Goal: Transaction & Acquisition: Obtain resource

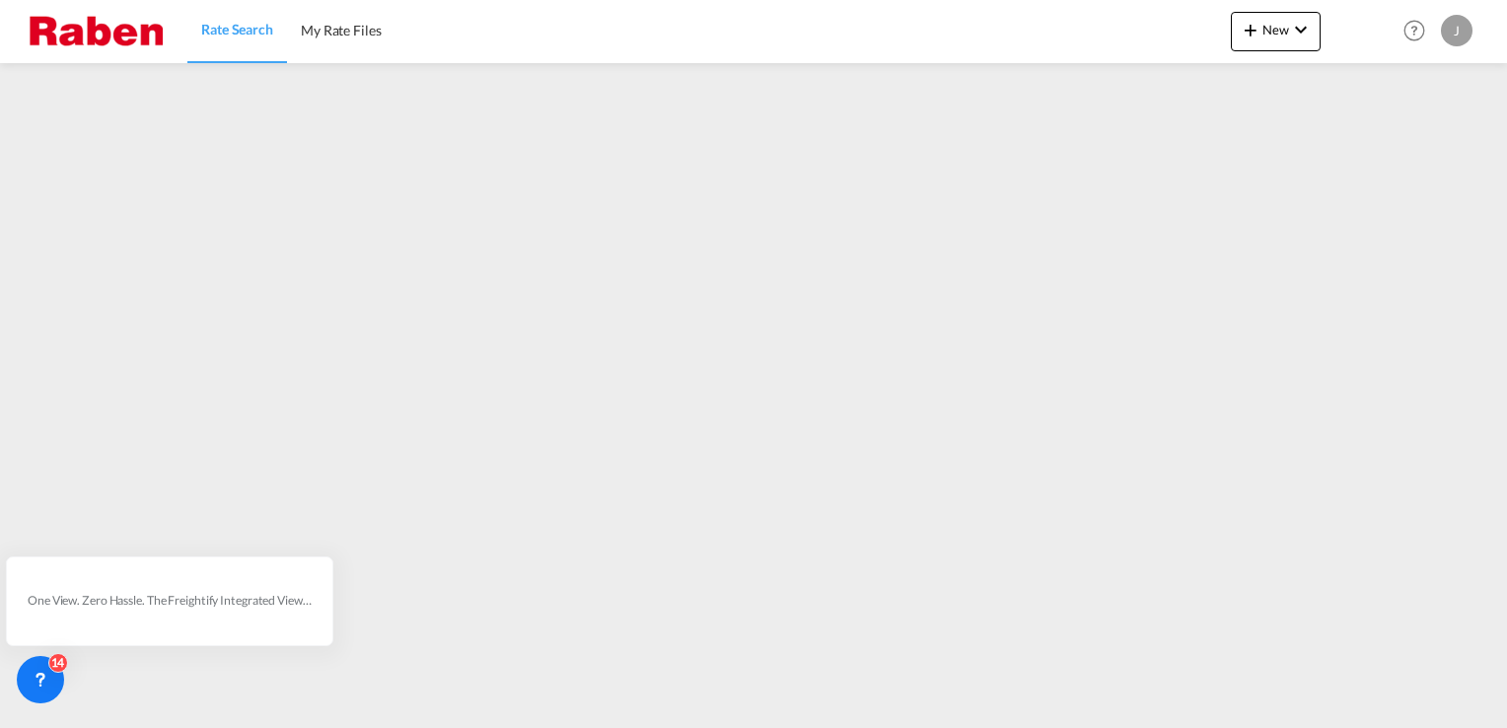
click at [247, 32] on span "Rate Search" at bounding box center [237, 29] width 72 height 17
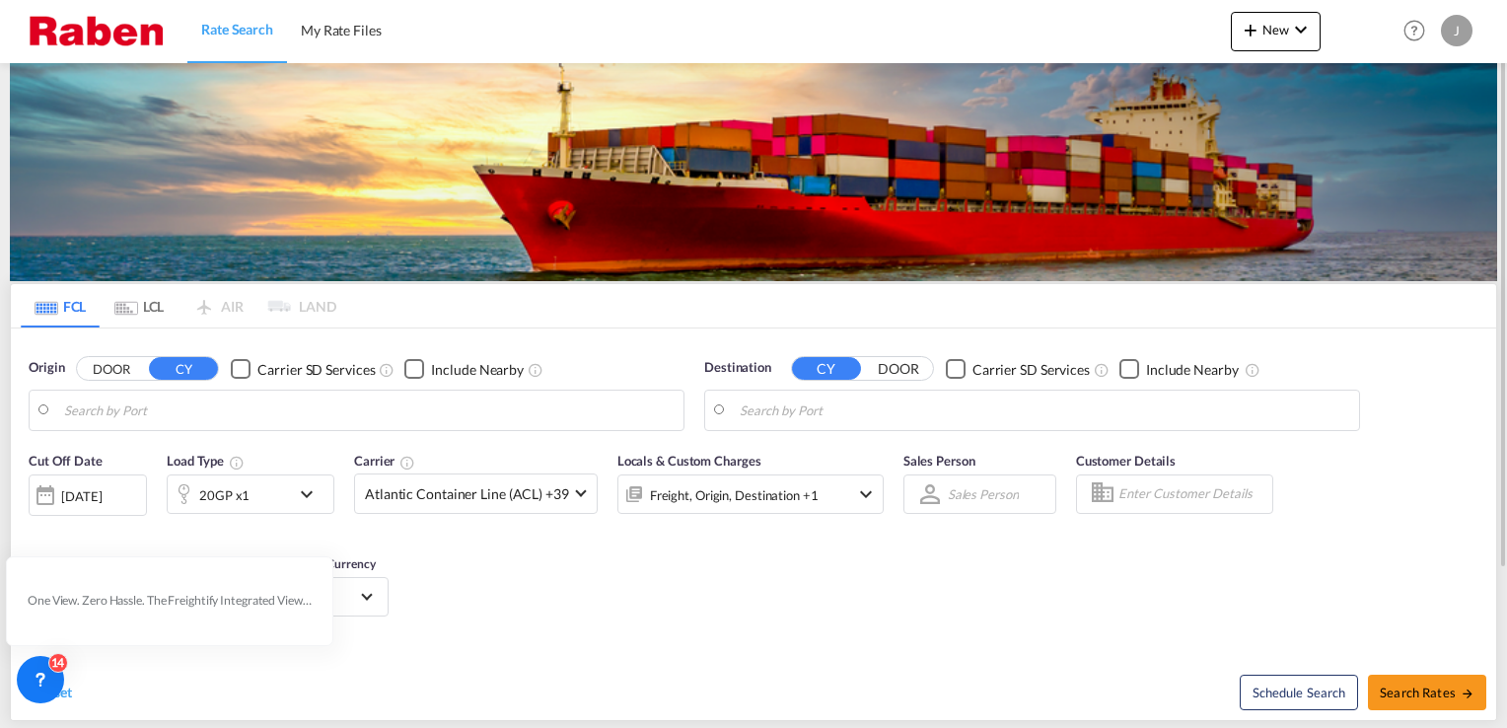
type input "[GEOGRAPHIC_DATA], [GEOGRAPHIC_DATA]"
type input "Buenaventura, [GEOGRAPHIC_DATA]"
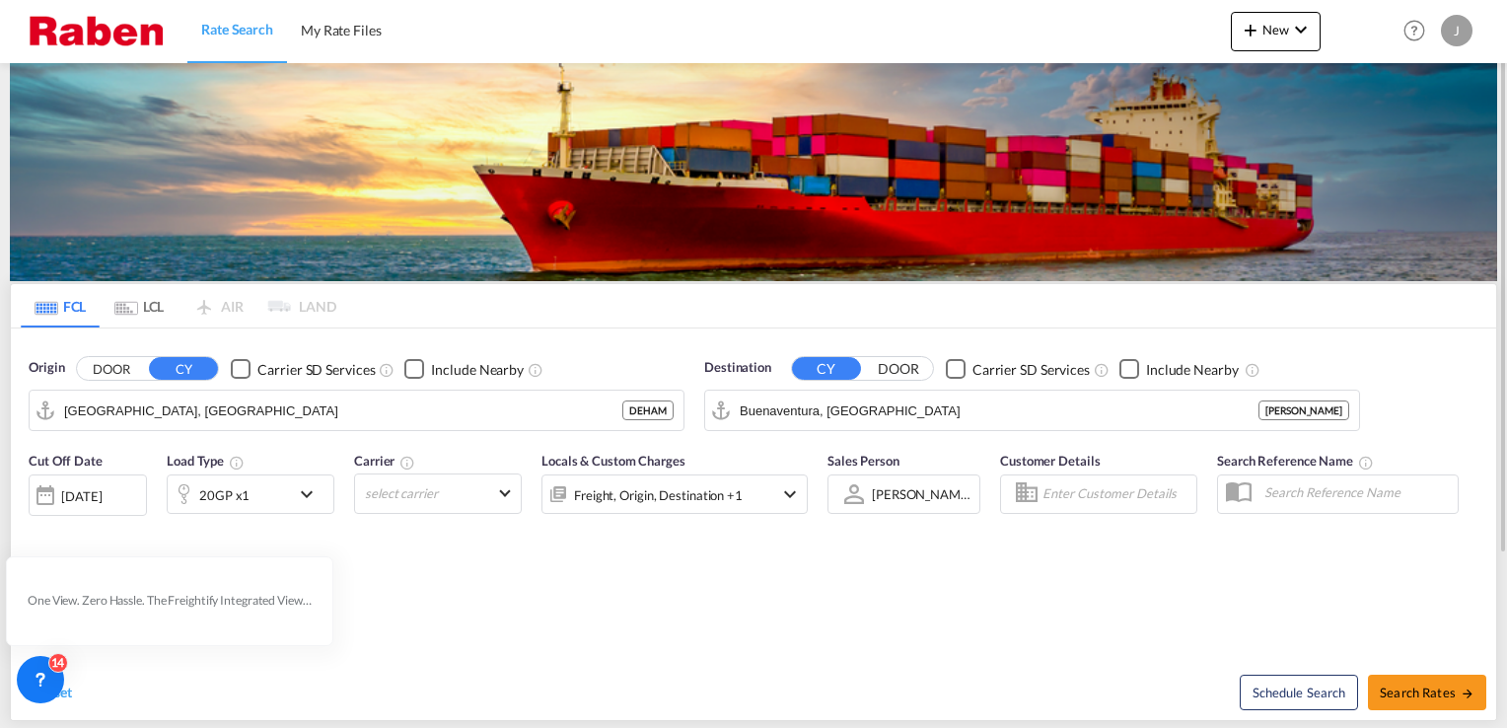
click at [74, 700] on div "Reset" at bounding box center [390, 677] width 738 height 54
click at [69, 695] on span "Reset" at bounding box center [55, 692] width 34 height 17
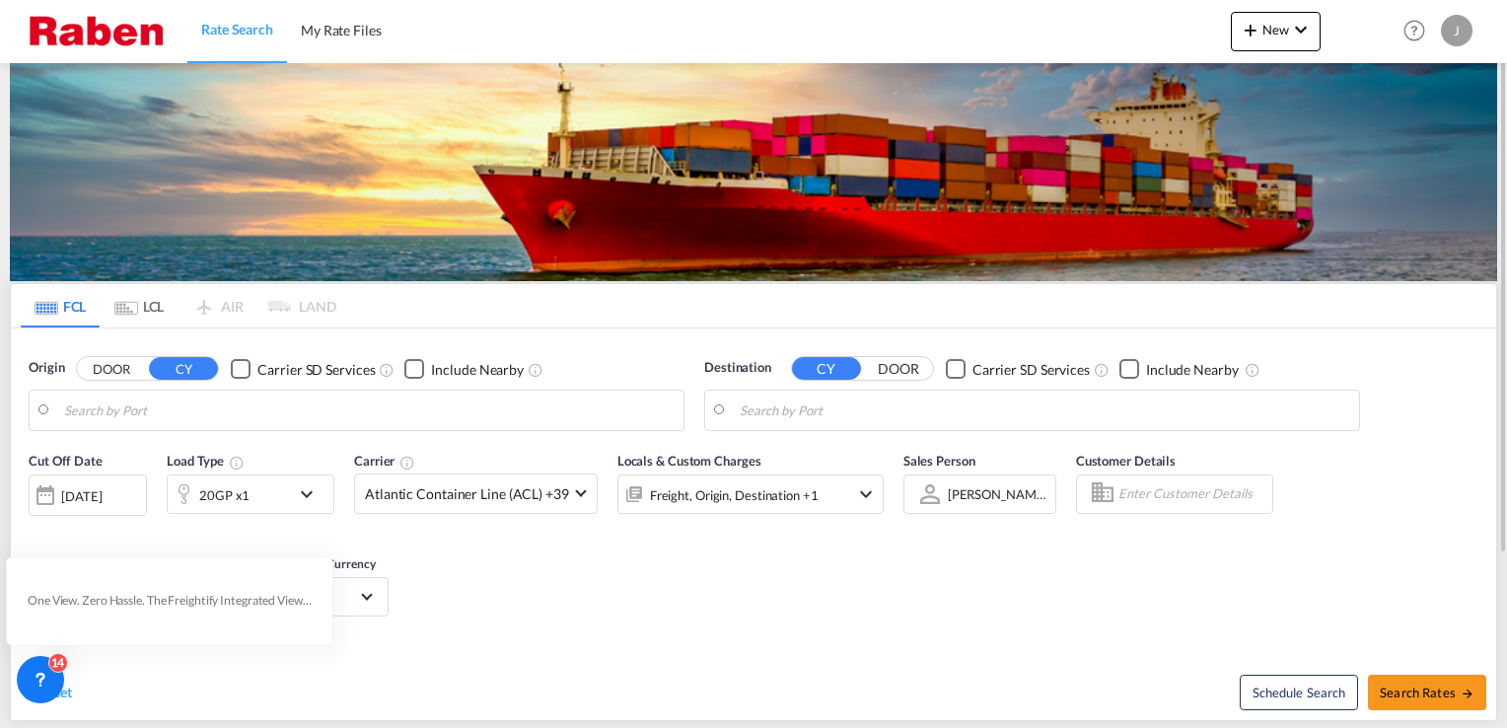
click at [328, 410] on body "Rate Search My Rate Files Rate Search My Rate Files New Rates Ratecard Rateshee…" at bounding box center [753, 364] width 1507 height 728
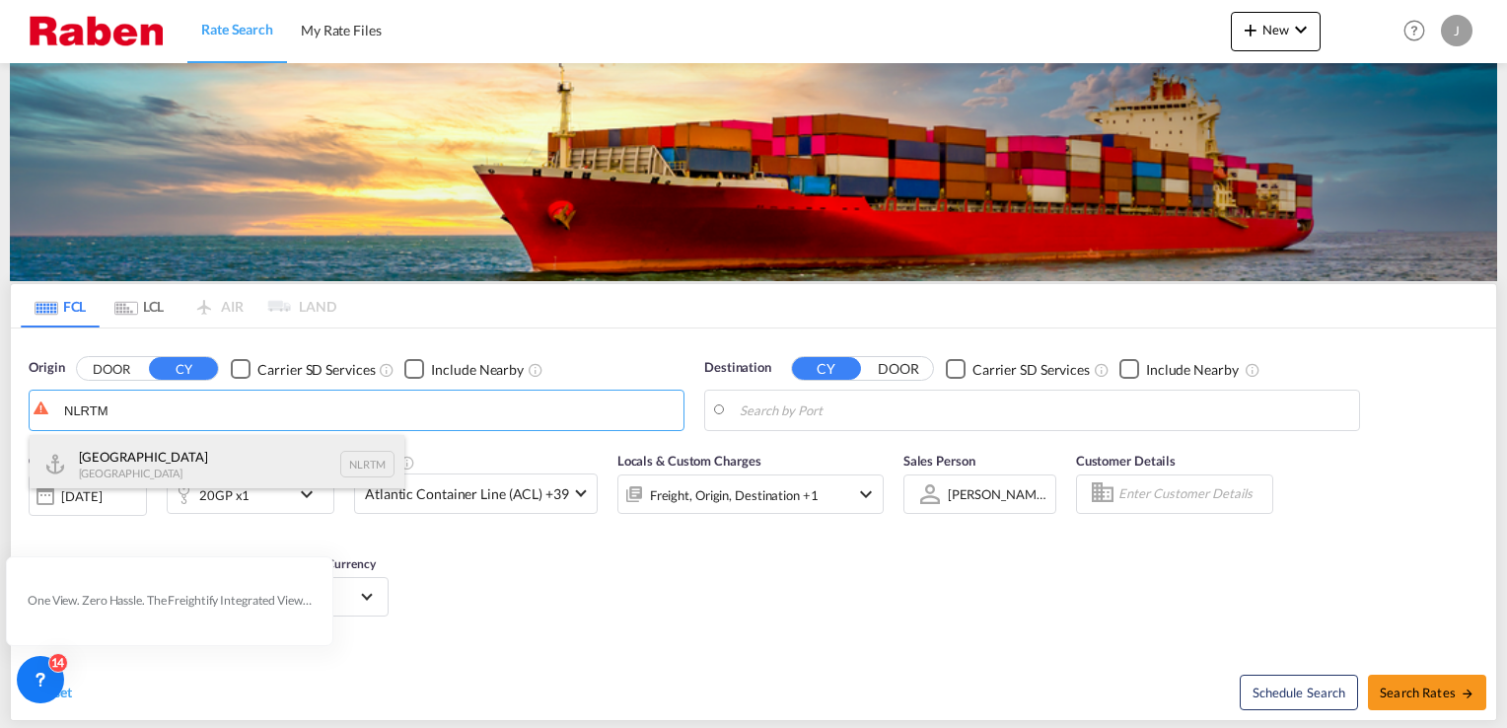
click at [174, 456] on div "[GEOGRAPHIC_DATA] [GEOGRAPHIC_DATA] NLRTM" at bounding box center [217, 464] width 375 height 59
type input "[GEOGRAPHIC_DATA], NLRTM"
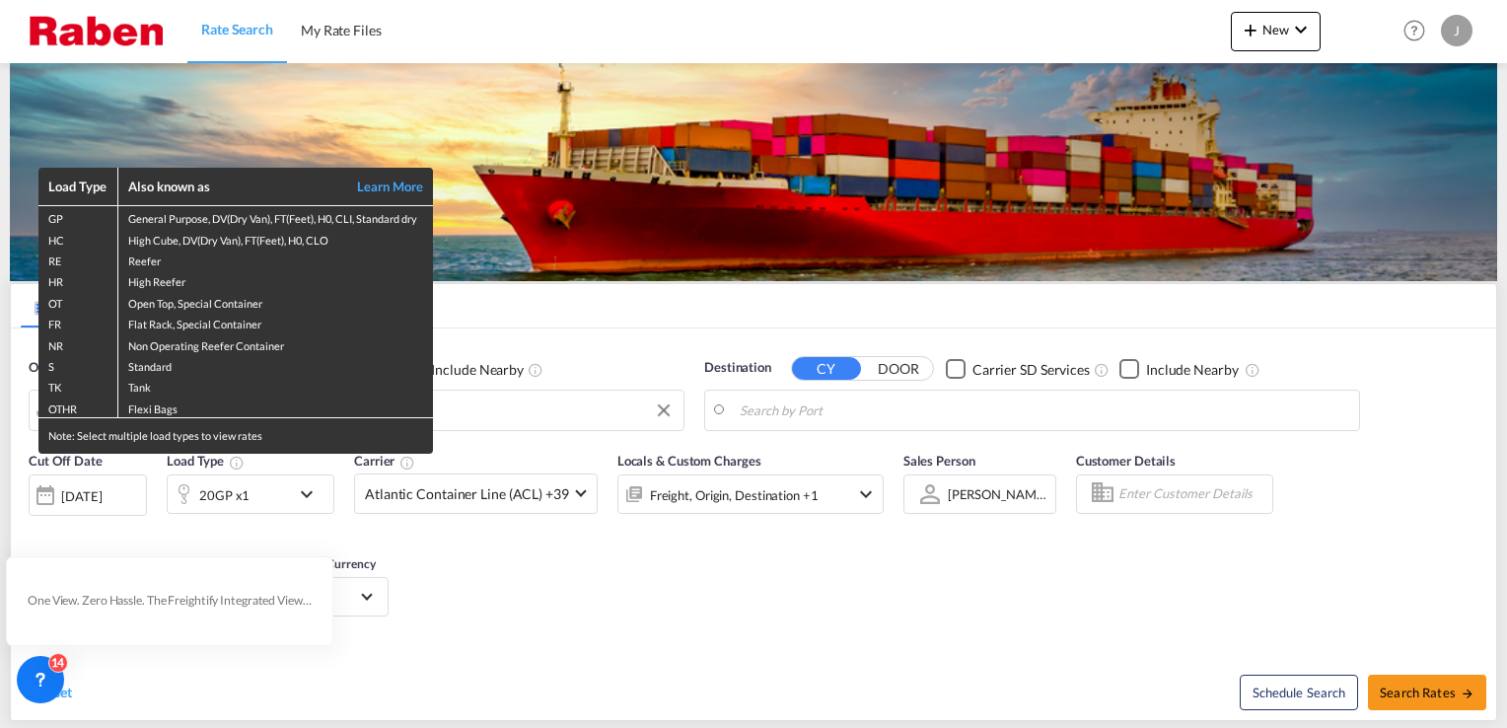
click at [823, 409] on div "Load Type Also known as Learn More GP General Purpose, DV(Dry Van), FT(Feet), H…" at bounding box center [753, 364] width 1507 height 728
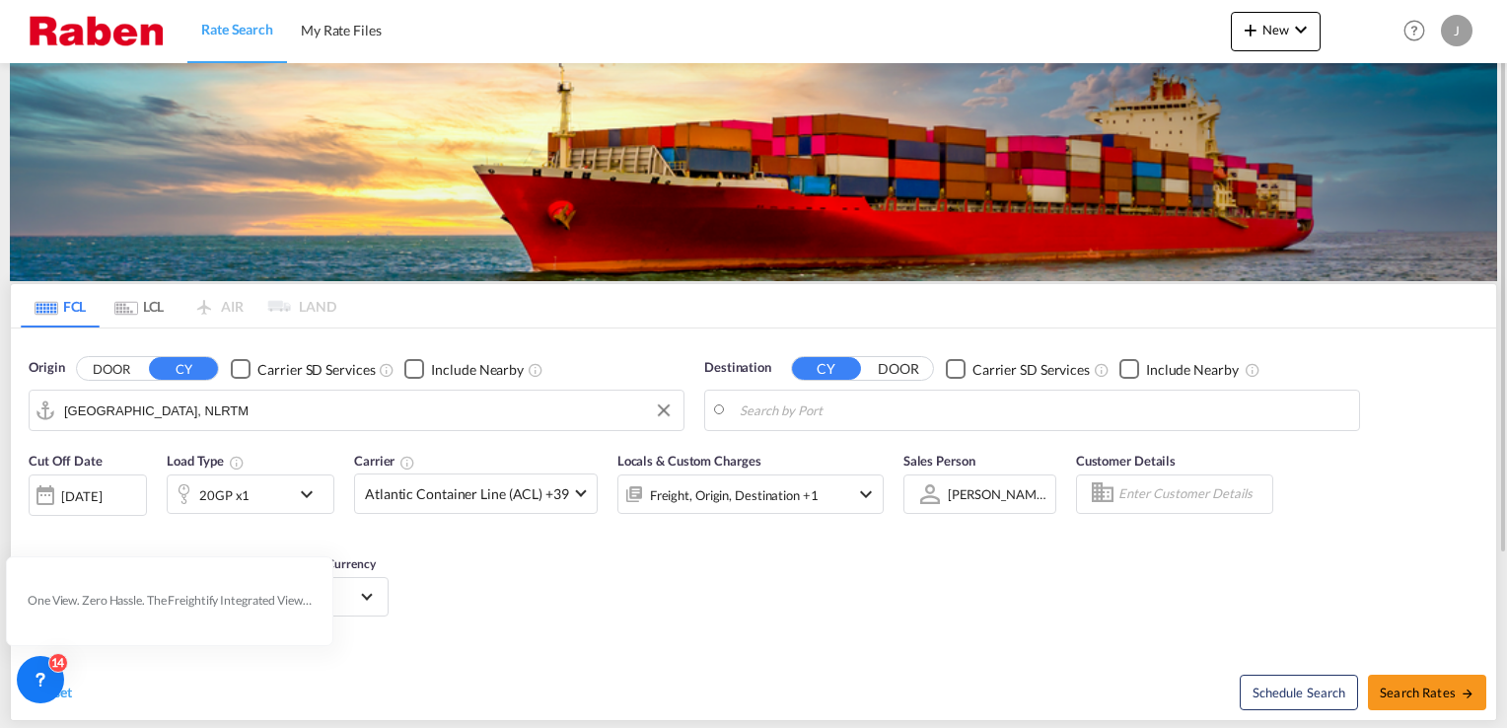
click at [830, 409] on body "Rate Search My Rate Files Rate Search My Rate Files New Rates Ratecard Rateshee…" at bounding box center [753, 364] width 1507 height 728
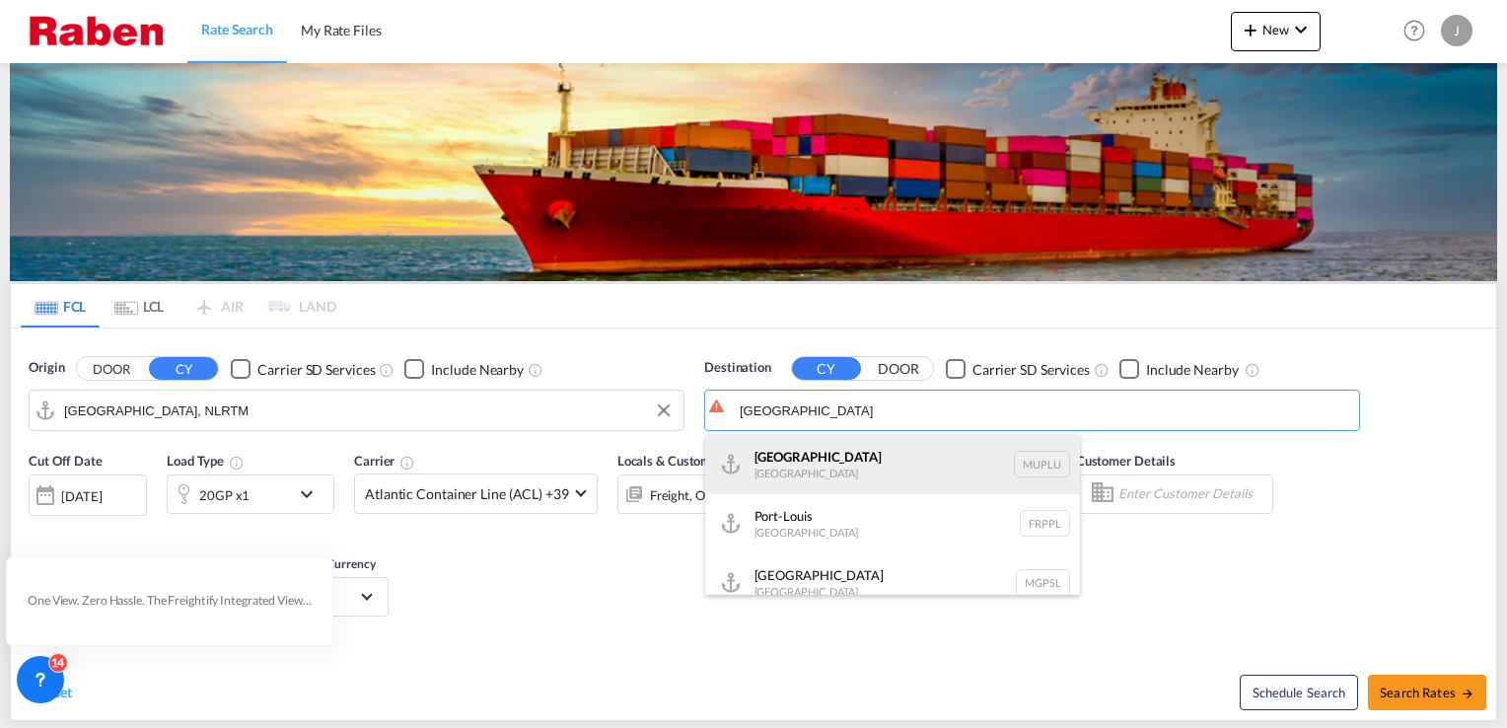
click at [819, 466] on div "[GEOGRAPHIC_DATA] [GEOGRAPHIC_DATA] [GEOGRAPHIC_DATA]" at bounding box center [892, 464] width 375 height 59
type input "[GEOGRAPHIC_DATA], MUPLU"
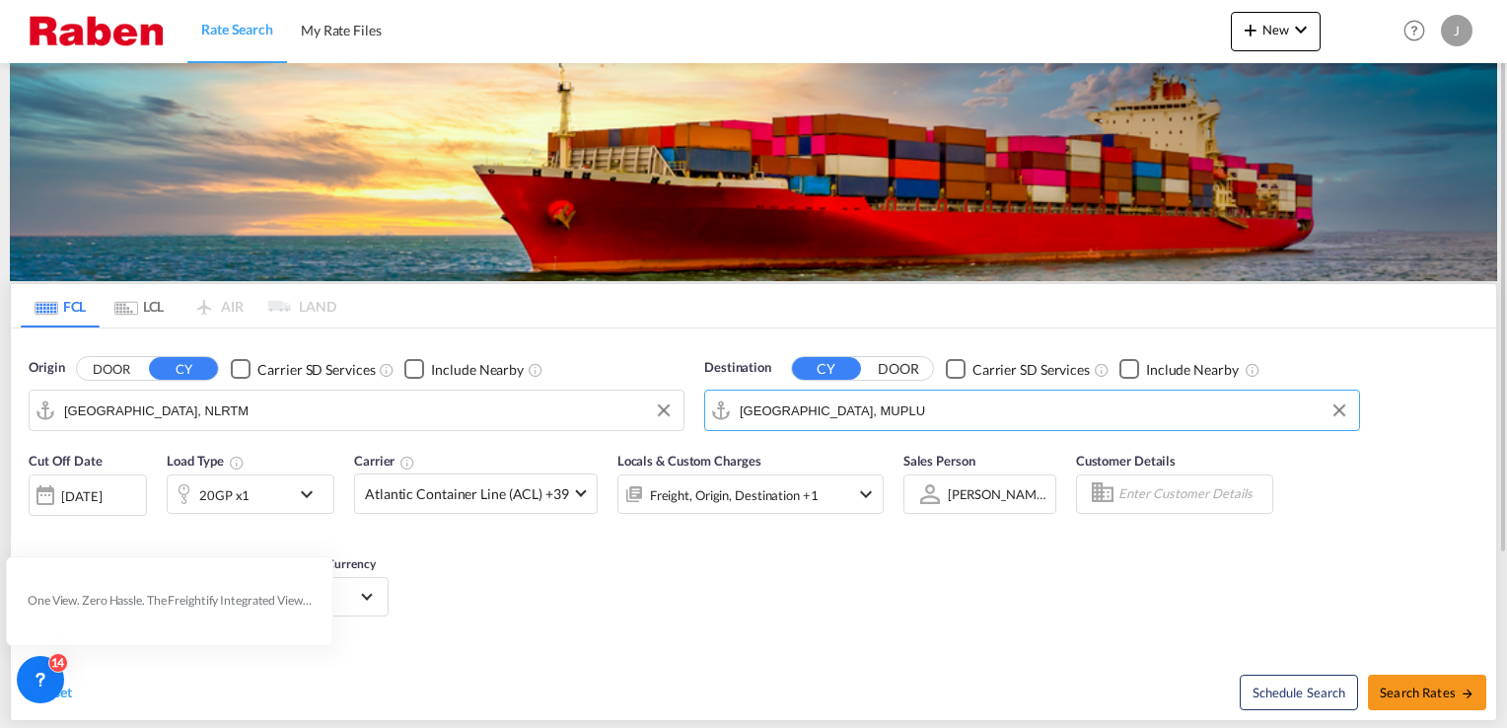
scroll to position [197, 0]
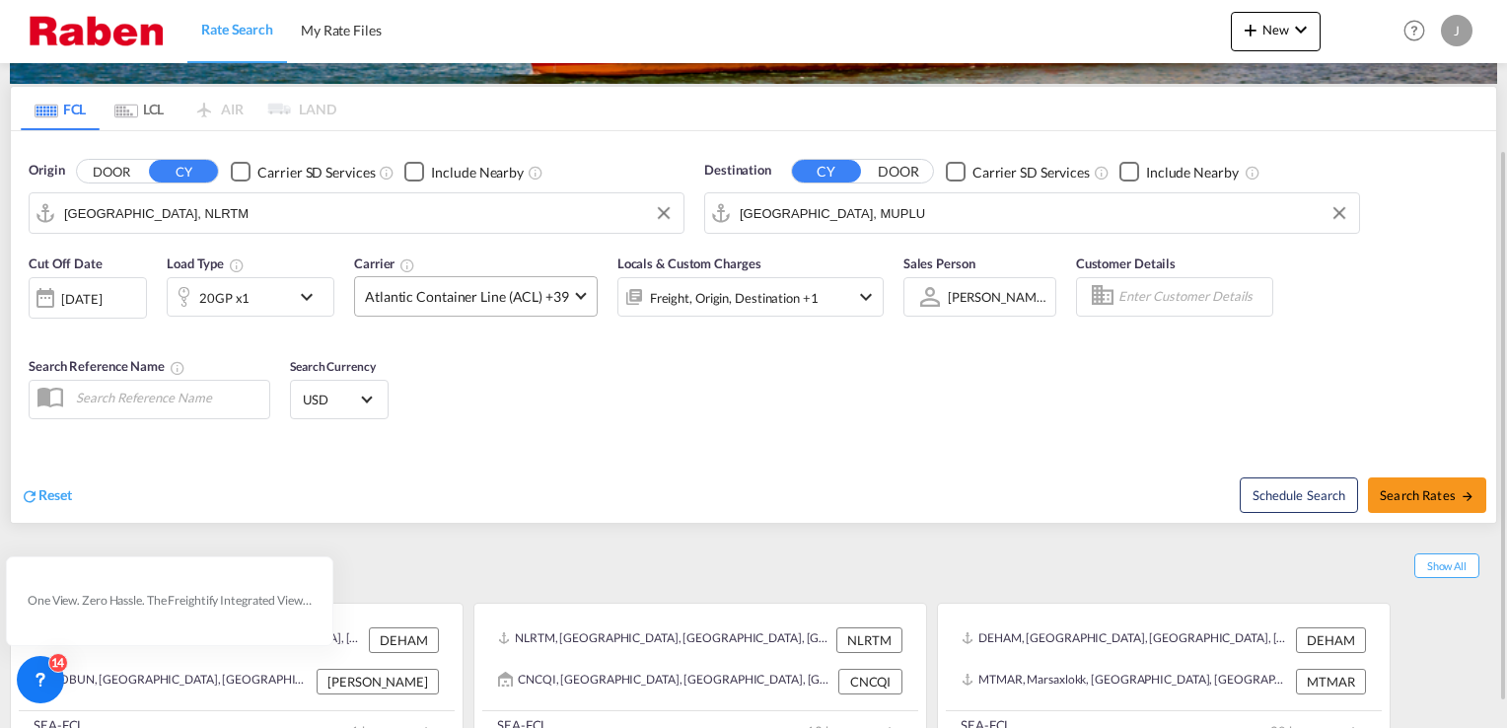
click at [489, 305] on span "Atlantic Container Line (ACL) +39" at bounding box center [467, 297] width 204 height 20
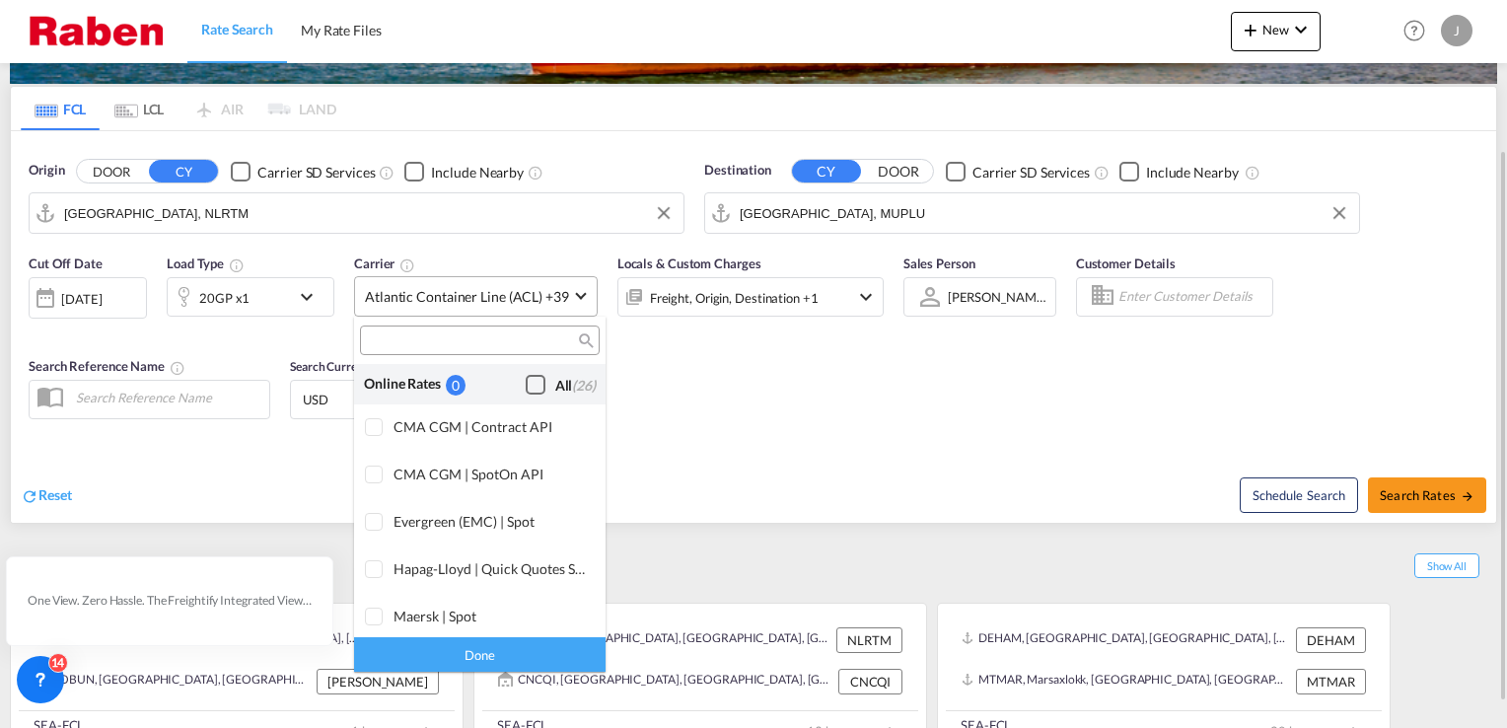
scroll to position [1203, 0]
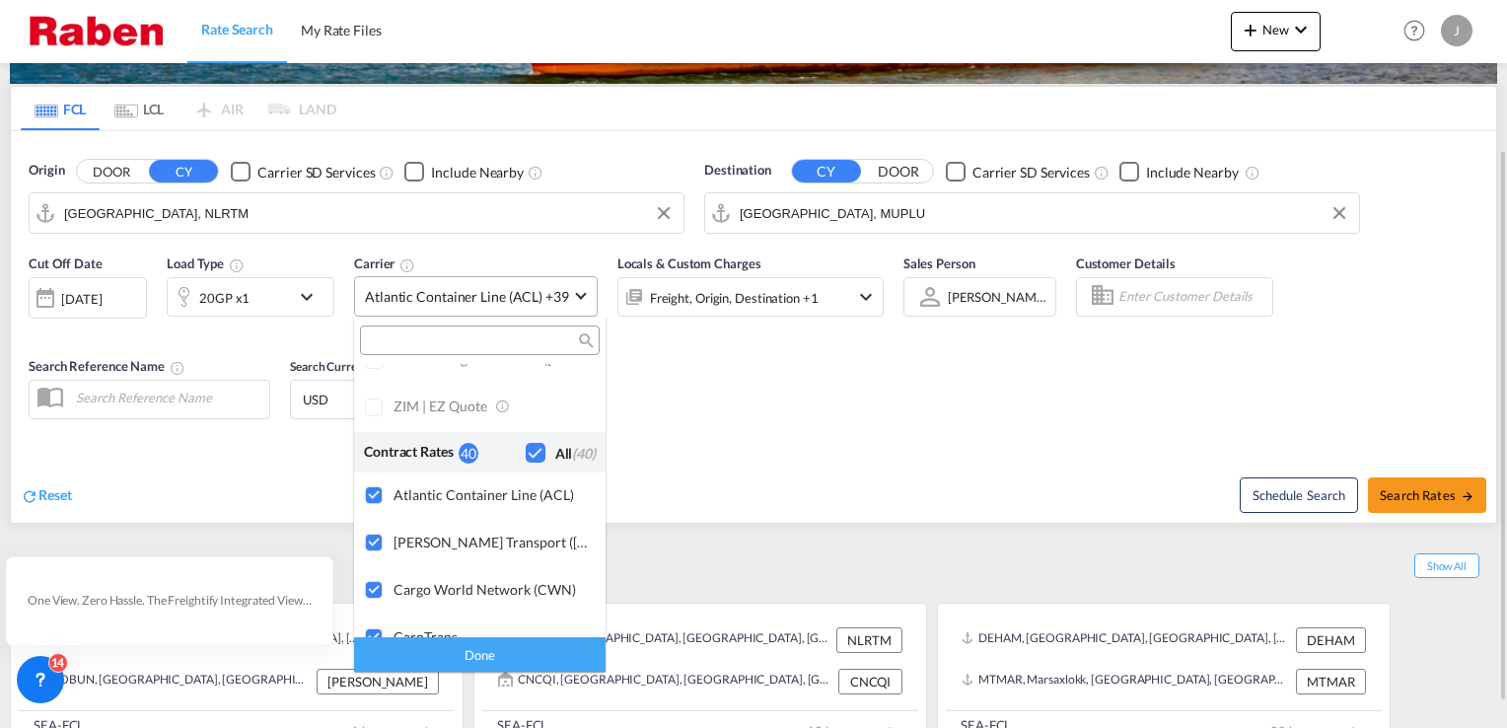
click at [526, 448] on div "Checkbox No Ink" at bounding box center [536, 453] width 20 height 20
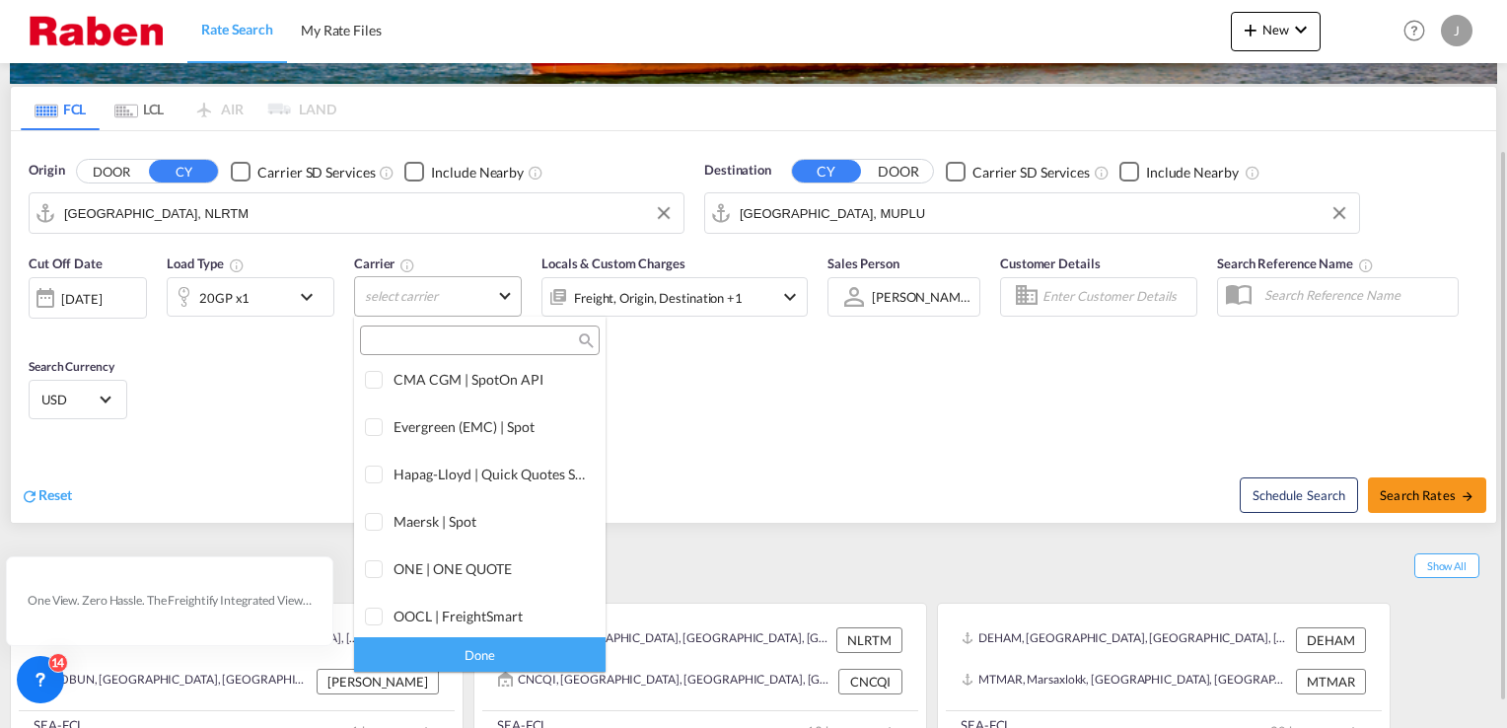
scroll to position [0, 0]
click at [526, 380] on div "Checkbox No Ink" at bounding box center [536, 385] width 20 height 20
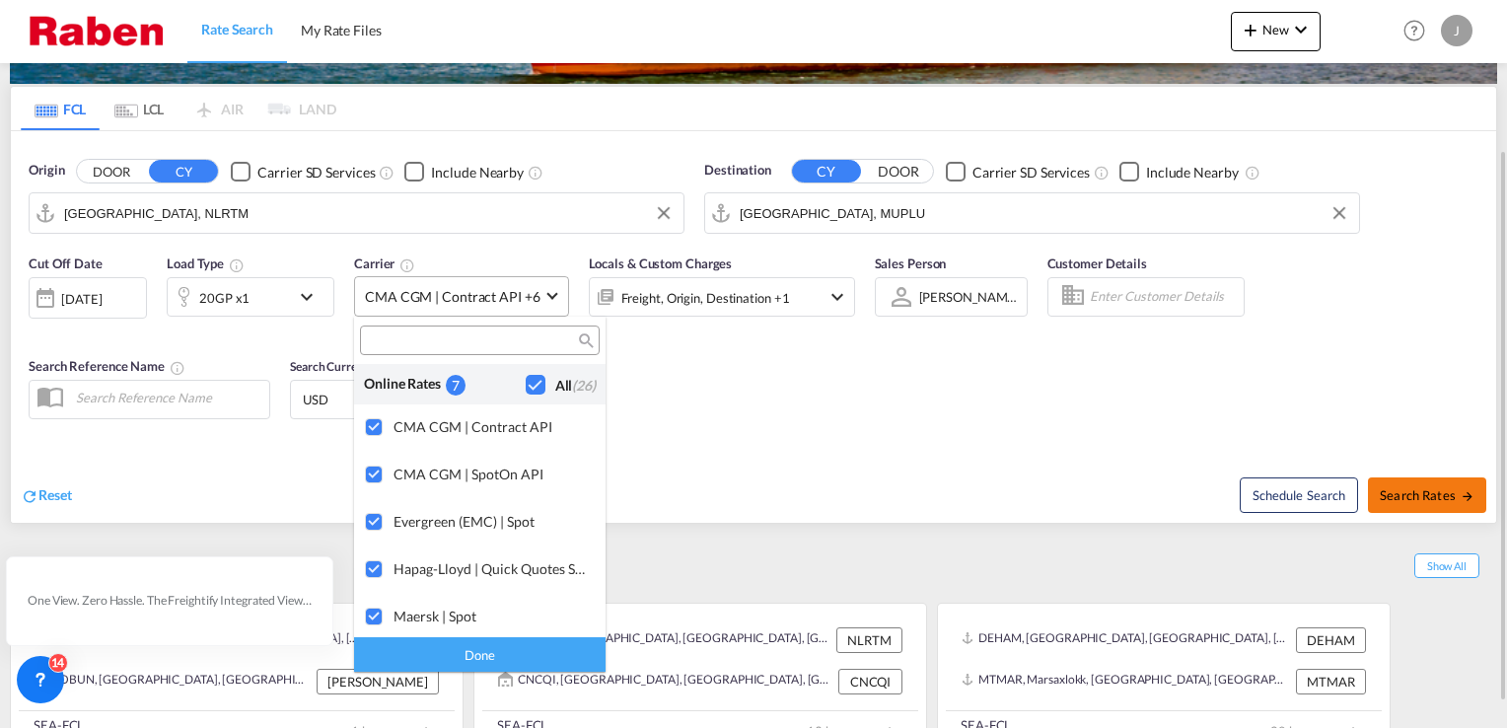
drag, startPoint x: 1445, startPoint y: 490, endPoint x: 1416, endPoint y: 479, distance: 30.6
click at [1444, 490] on md-backdrop at bounding box center [753, 364] width 1507 height 728
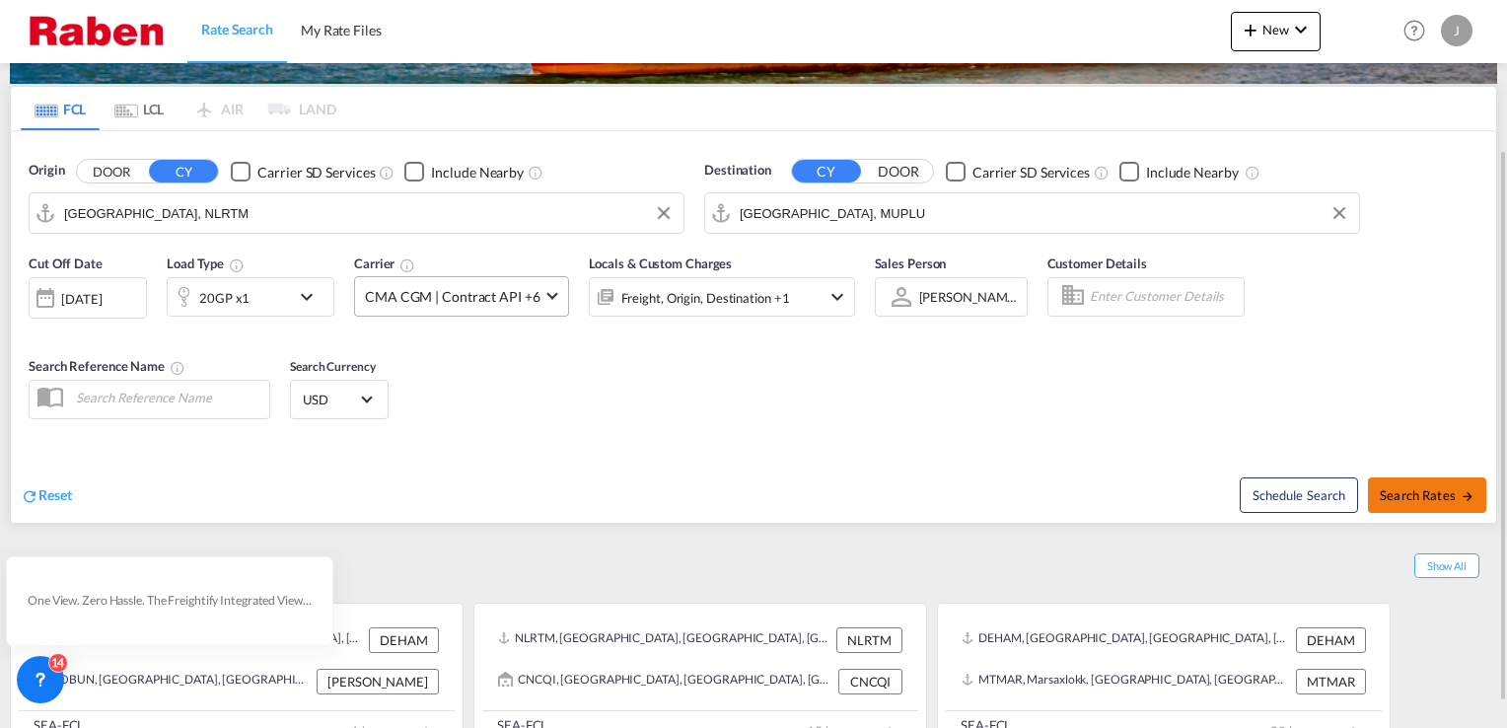
click at [1427, 499] on span "Search Rates" at bounding box center [1427, 495] width 95 height 16
type input "NLRTM to MUPLU / [DATE]"
